Goal: Information Seeking & Learning: Learn about a topic

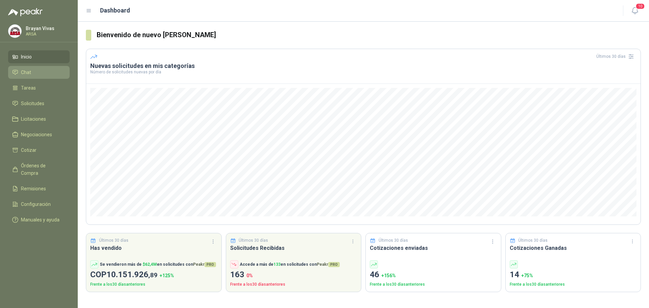
click at [35, 76] on li "Chat" at bounding box center [38, 72] width 53 height 7
click at [37, 87] on li "Tareas" at bounding box center [38, 87] width 53 height 7
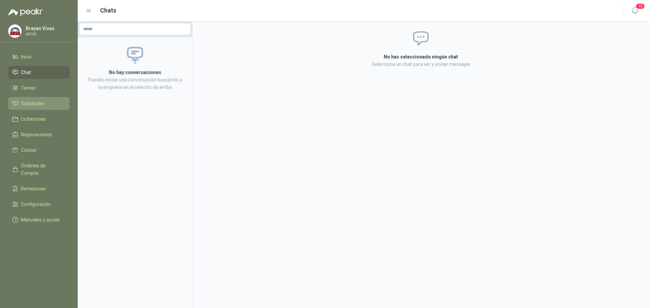
click at [46, 109] on link "Solicitudes" at bounding box center [38, 103] width 61 height 13
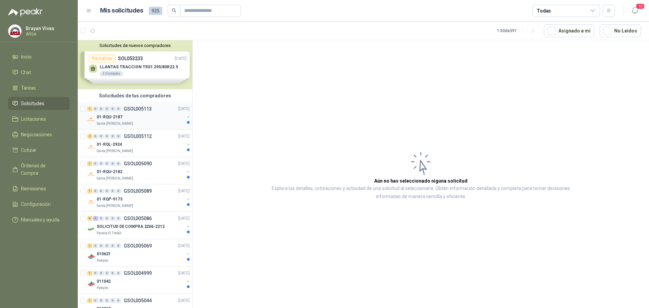
click at [146, 117] on div "01-RQU-2187" at bounding box center [141, 117] width 88 height 8
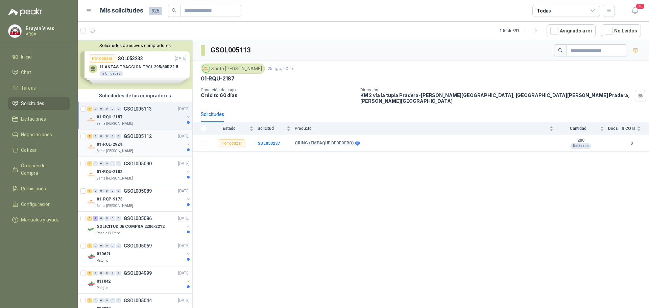
click at [151, 143] on div "01-RQL-2924" at bounding box center [141, 144] width 88 height 8
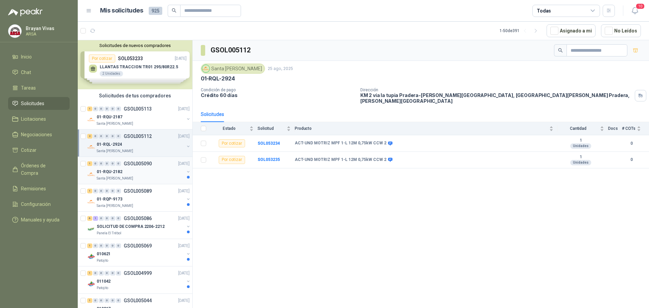
click at [153, 175] on div "01-RQU-2182" at bounding box center [141, 172] width 88 height 8
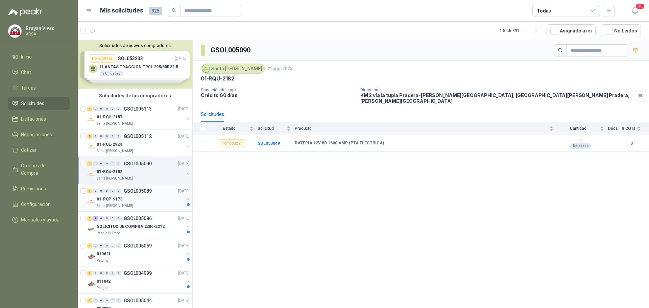
click at [151, 198] on div "01-RQP-9173" at bounding box center [141, 199] width 88 height 8
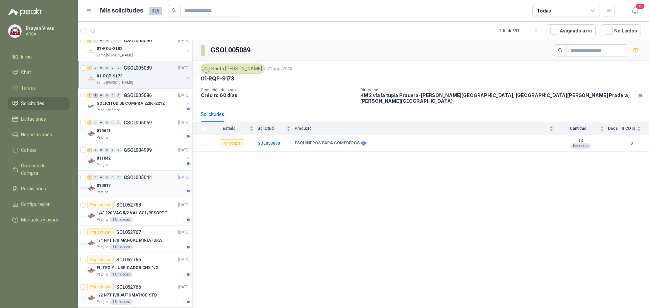
scroll to position [135, 0]
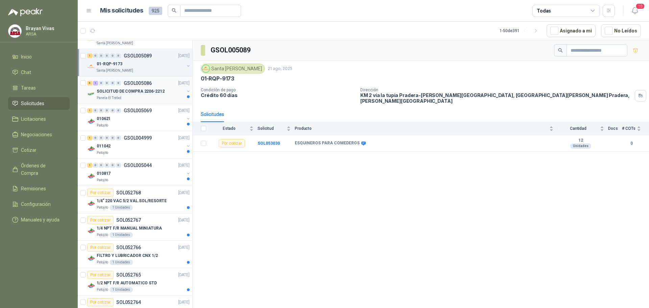
click at [154, 95] on div "SOLICITUD DE COMPRA 2206-2212" at bounding box center [141, 91] width 88 height 8
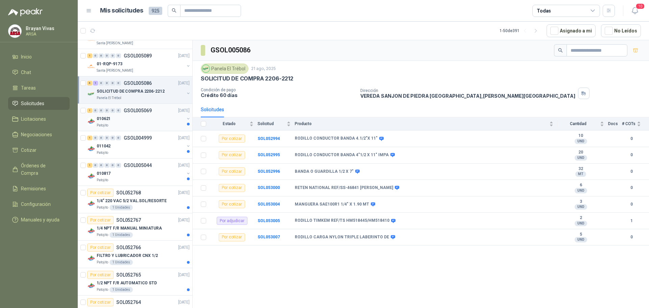
click at [147, 119] on div "010621" at bounding box center [141, 119] width 88 height 8
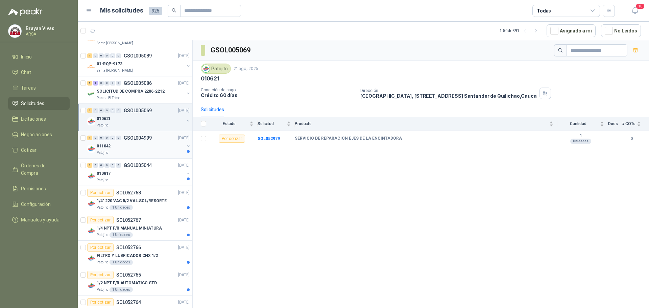
click at [152, 145] on div "011042" at bounding box center [141, 146] width 88 height 8
click at [154, 176] on div "010817" at bounding box center [141, 173] width 88 height 8
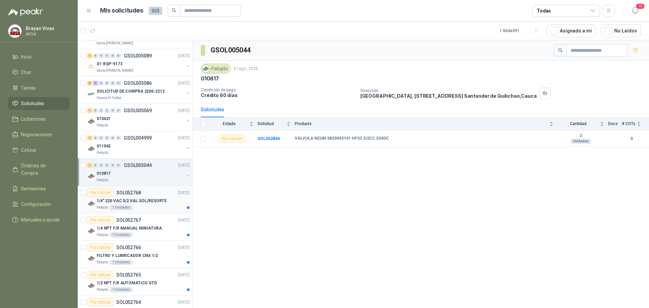
click at [162, 209] on div "Patojito 1 Unidades" at bounding box center [143, 207] width 93 height 5
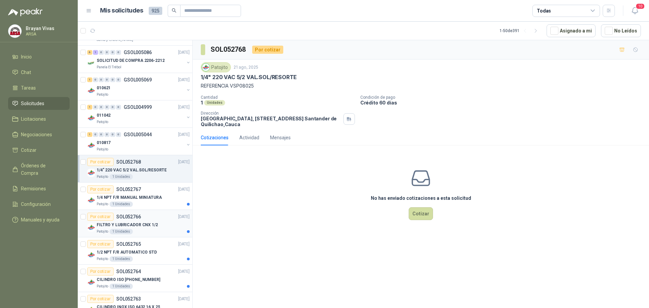
scroll to position [237, 0]
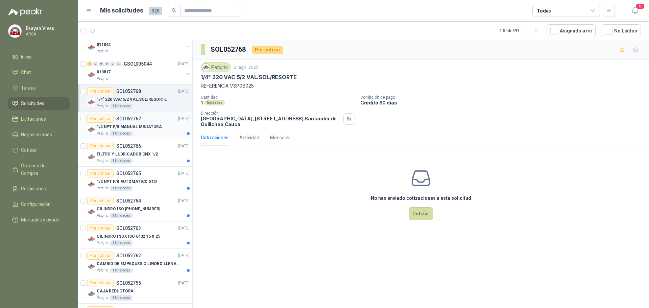
click at [159, 125] on div "1/4 NPT F/R MANUAL MINIATURA" at bounding box center [143, 127] width 93 height 8
click at [174, 185] on div "1/2 NPT F/R AUTOMATICO STD" at bounding box center [143, 181] width 93 height 8
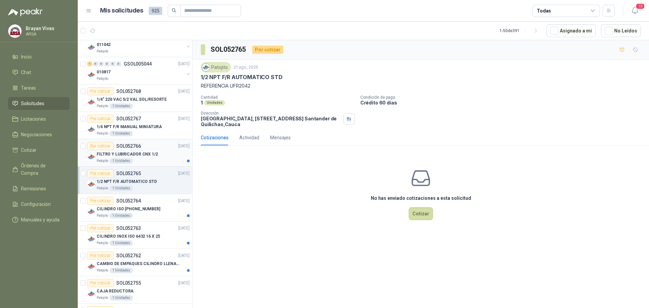
click at [167, 156] on div "FILTRO Y LUBRICADOR CNX 1/2" at bounding box center [143, 154] width 93 height 8
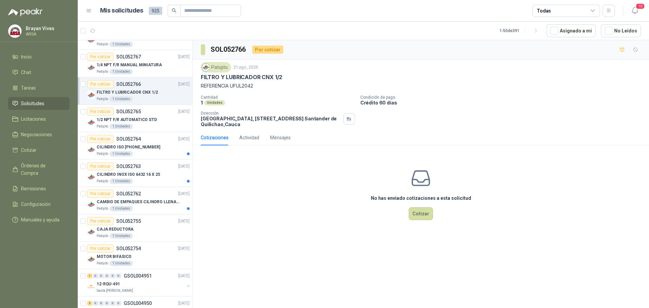
scroll to position [304, 0]
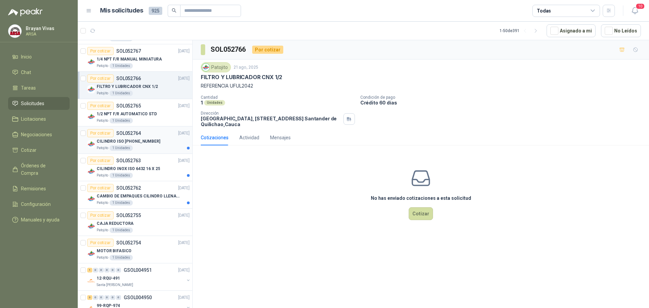
click at [164, 147] on div "Patojito 1 Unidades" at bounding box center [143, 147] width 93 height 5
click at [167, 169] on div "CILINDRO INOX ISO 6432 16 X 25" at bounding box center [143, 169] width 93 height 8
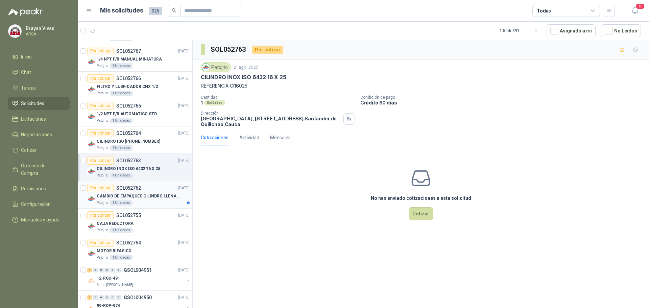
click at [161, 194] on p "CAMBIO DE EMPAQUES CILINDRO LLENADORA MANUALNUAL" at bounding box center [139, 196] width 84 height 6
